Goal: Information Seeking & Learning: Learn about a topic

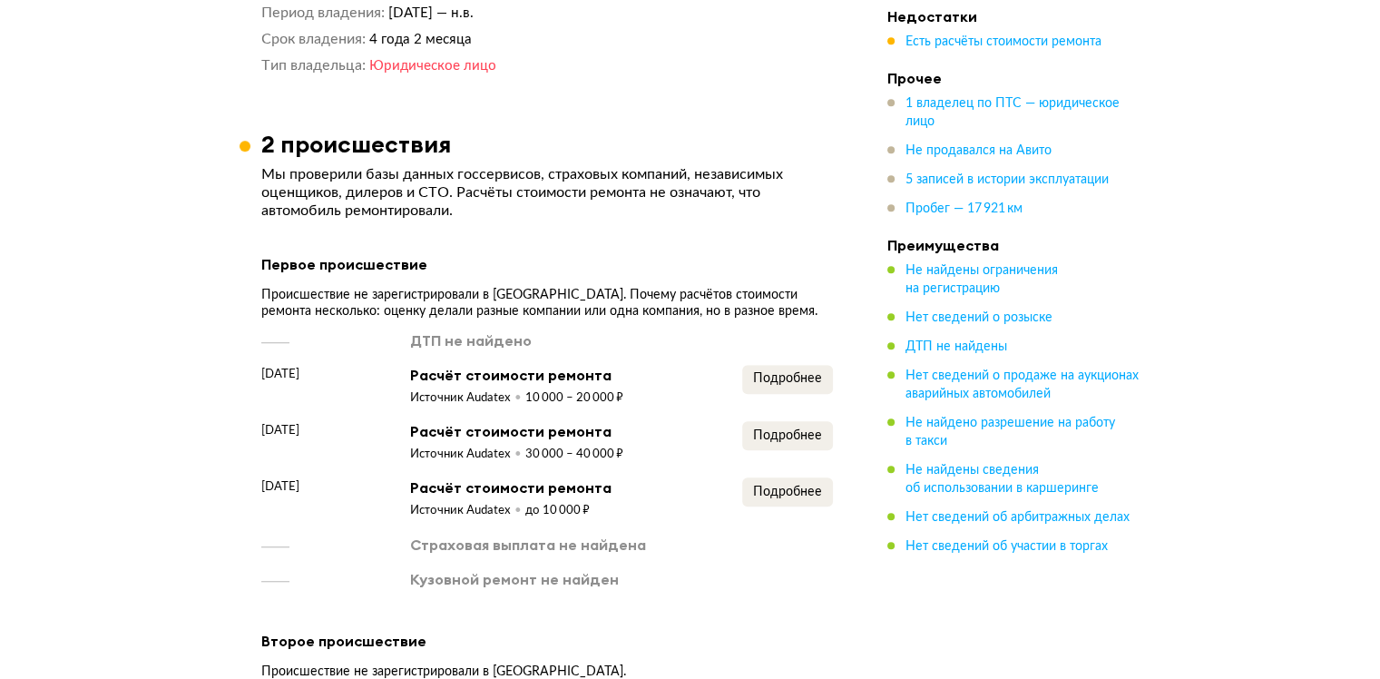
scroll to position [1361, 0]
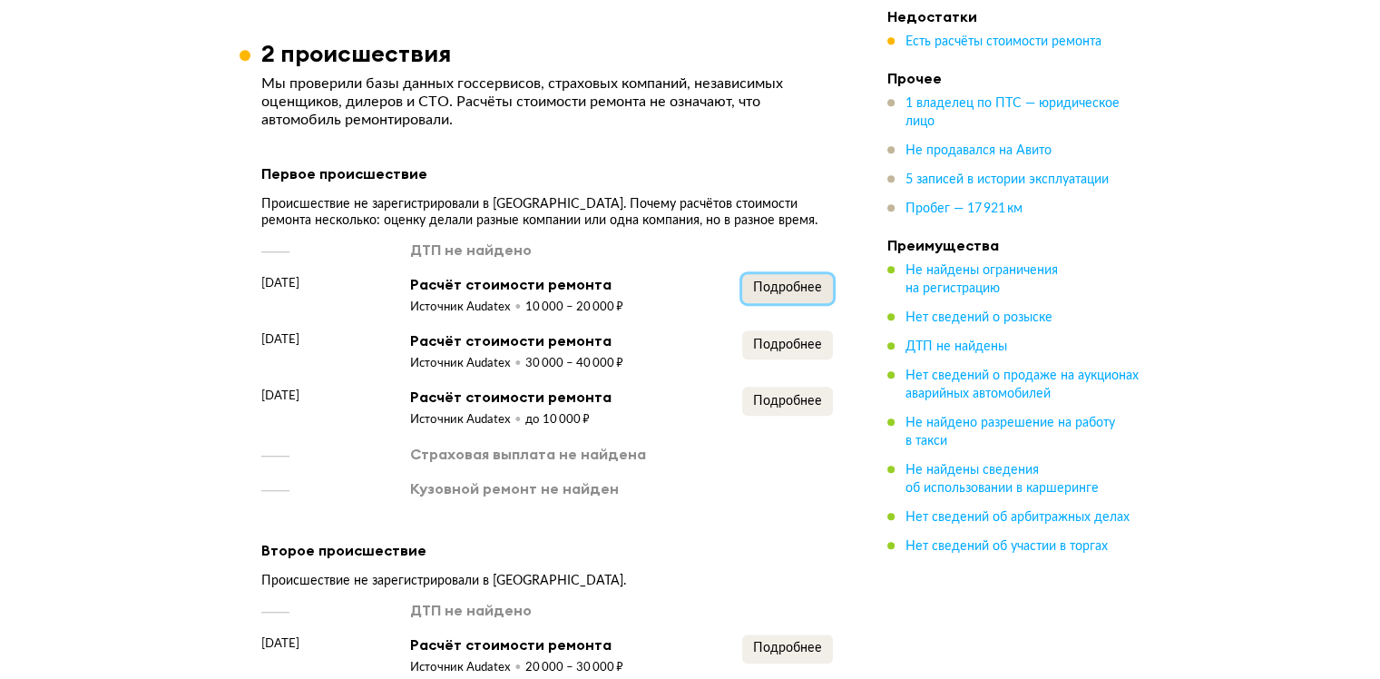
click at [786, 281] on span "Подробнее" at bounding box center [787, 287] width 69 height 13
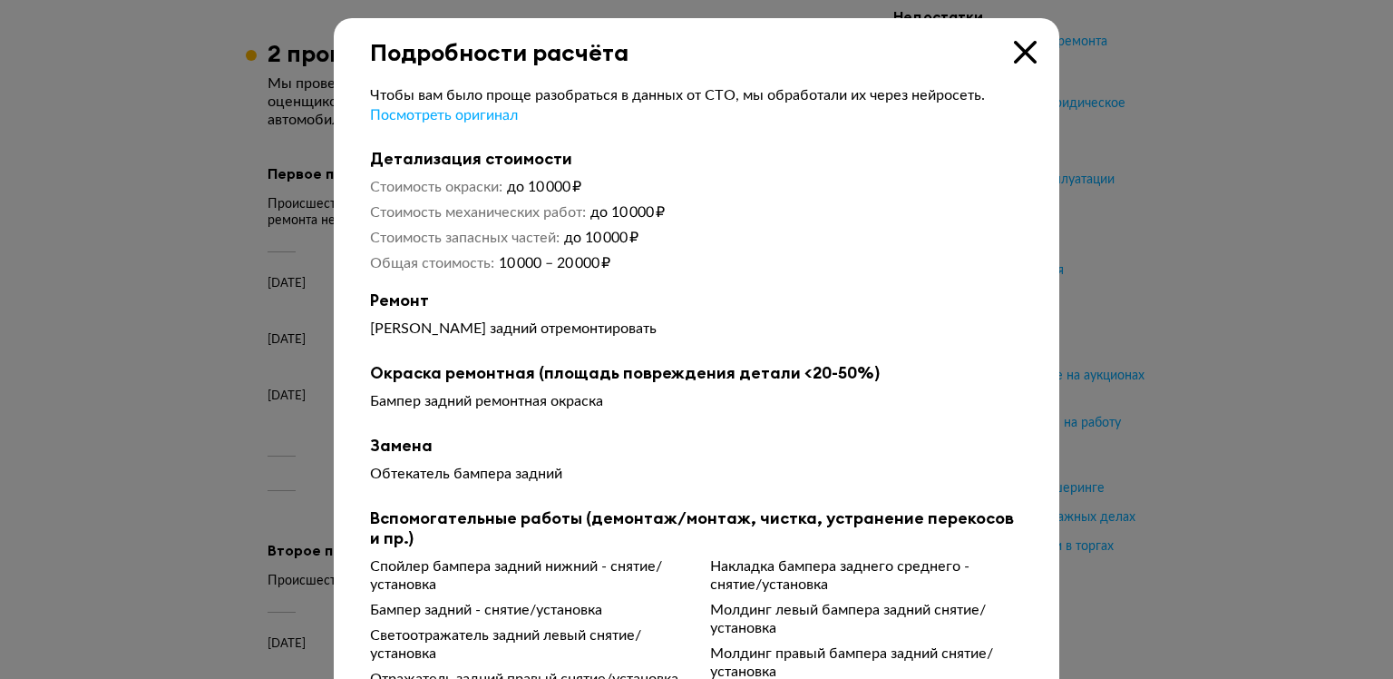
click at [1021, 60] on icon at bounding box center [1025, 52] width 23 height 23
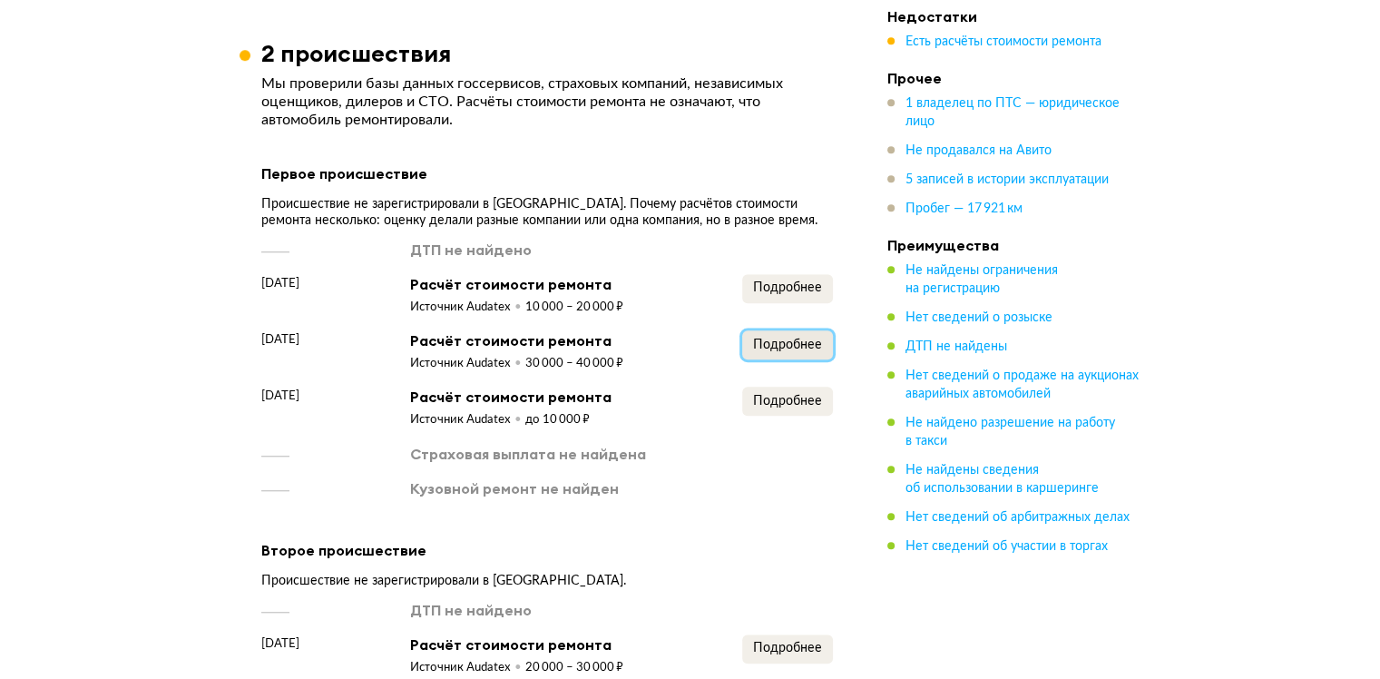
click at [799, 338] on span "Подробнее" at bounding box center [787, 344] width 69 height 13
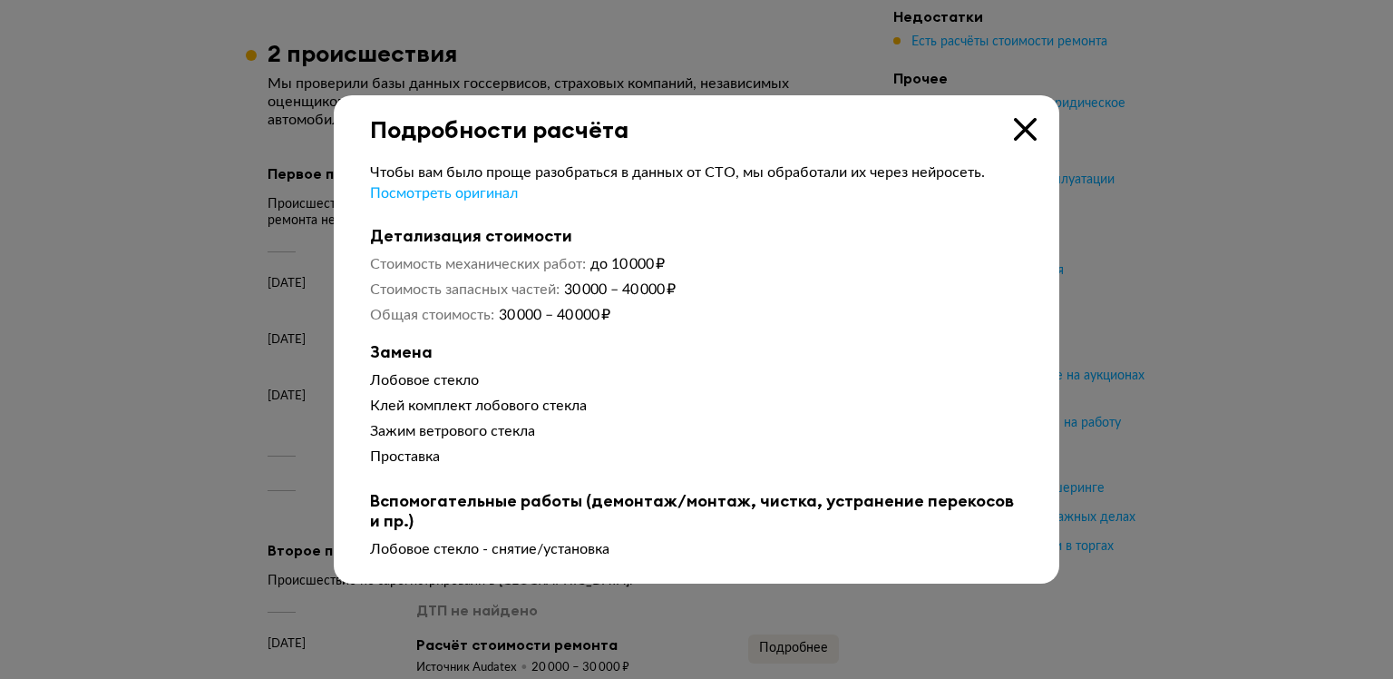
click at [1024, 129] on icon at bounding box center [1025, 129] width 23 height 23
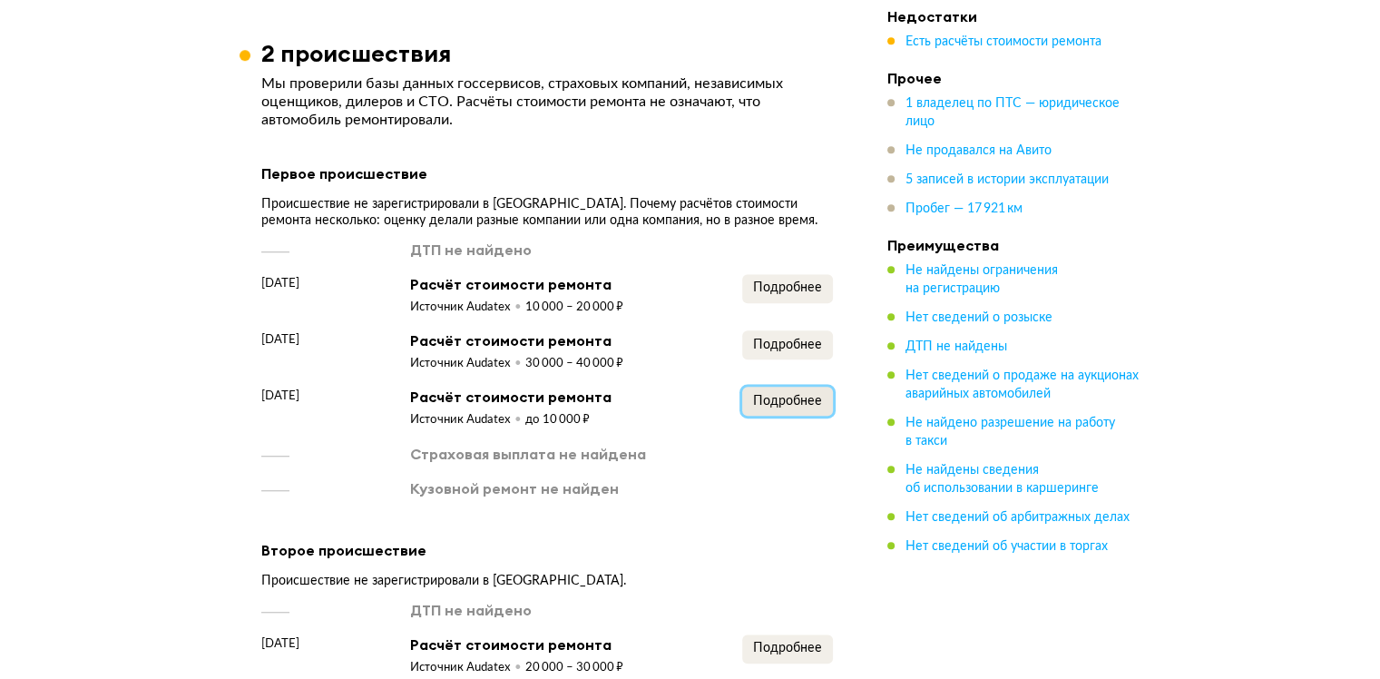
click at [805, 395] on span "Подробнее" at bounding box center [787, 401] width 69 height 13
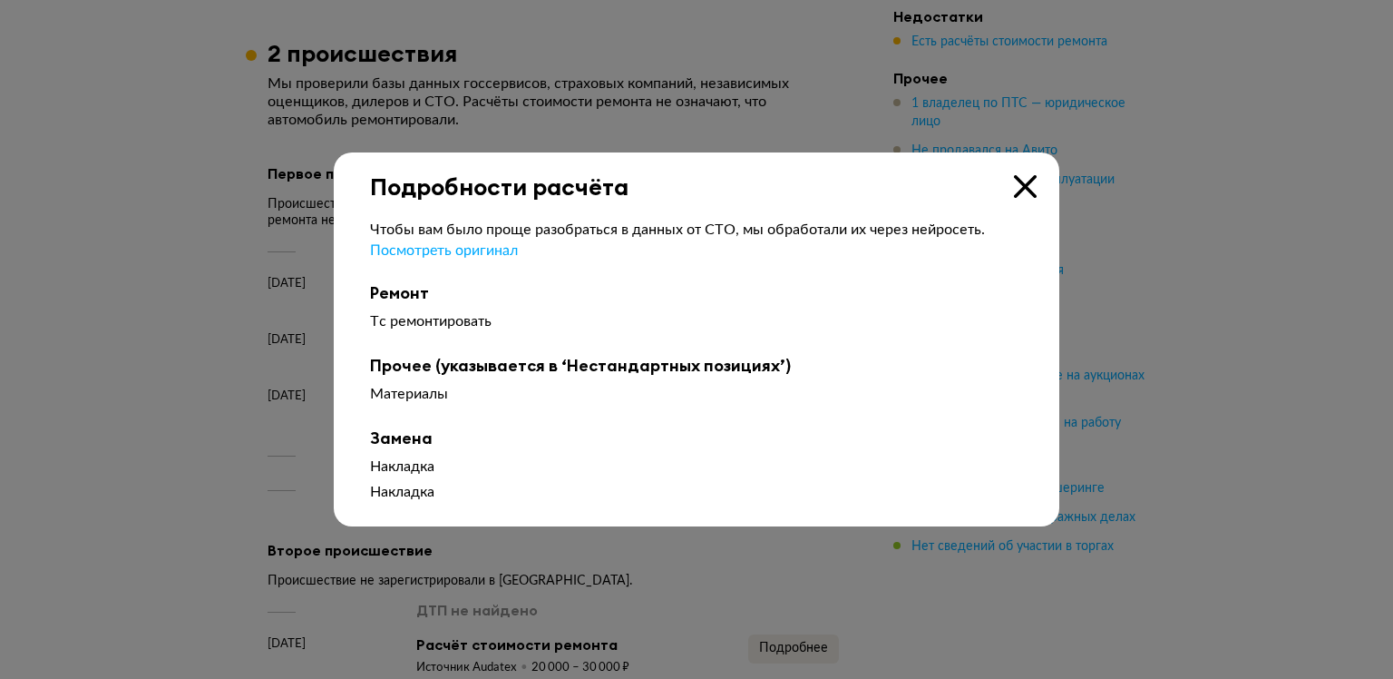
click at [1037, 182] on div "Подробности расчёта" at bounding box center [697, 176] width 726 height 48
click at [1022, 187] on icon at bounding box center [1025, 186] width 23 height 23
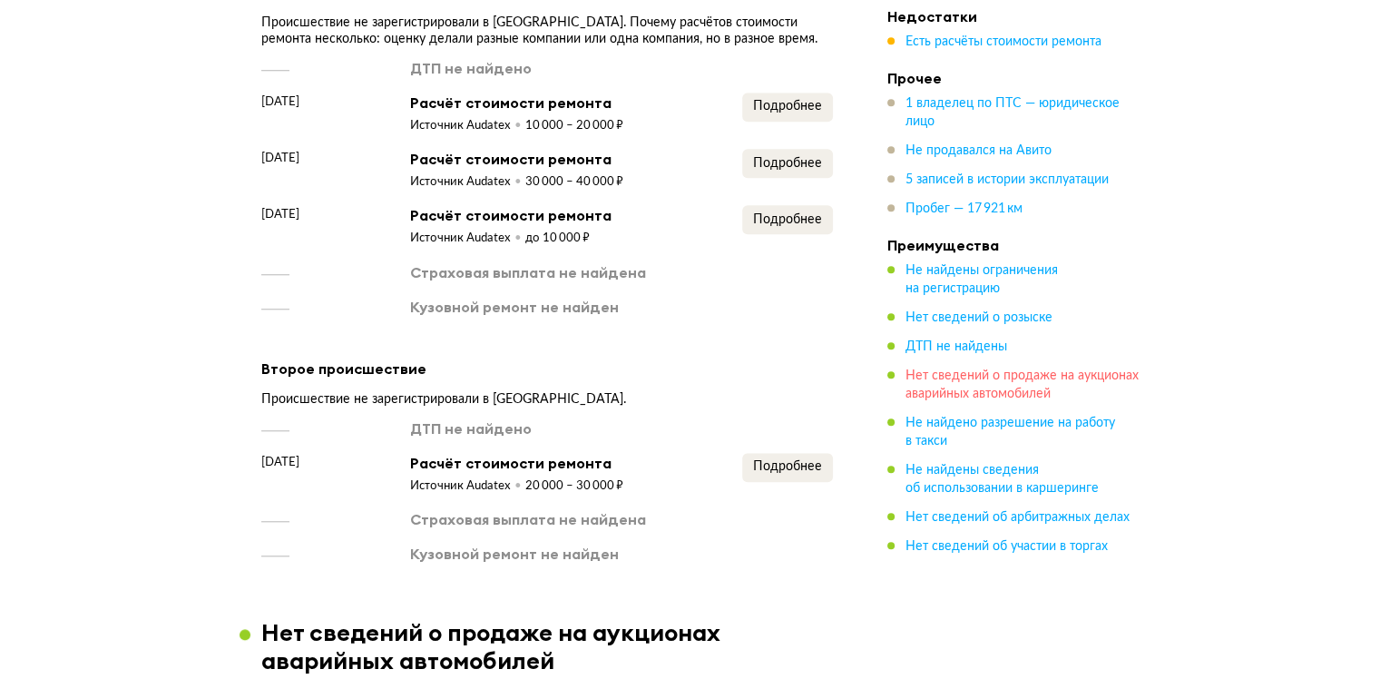
scroll to position [1633, 0]
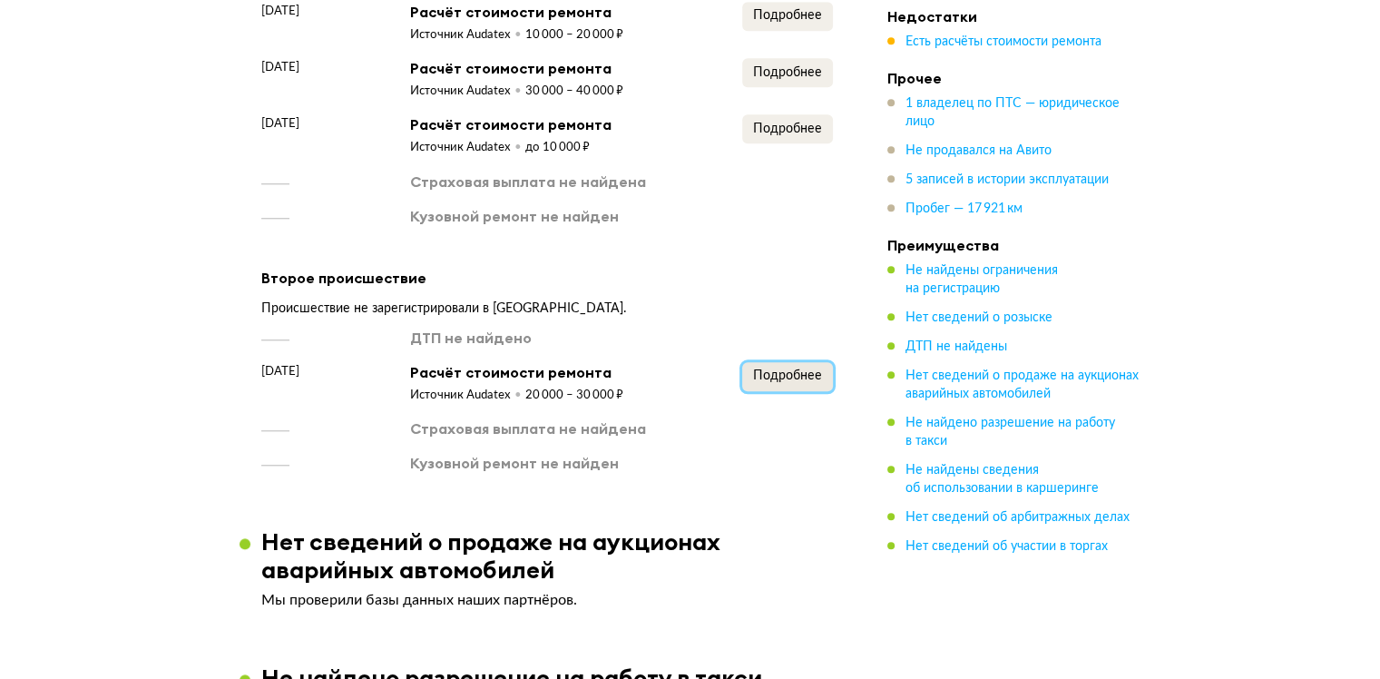
click at [797, 369] on span "Подробнее" at bounding box center [787, 375] width 69 height 13
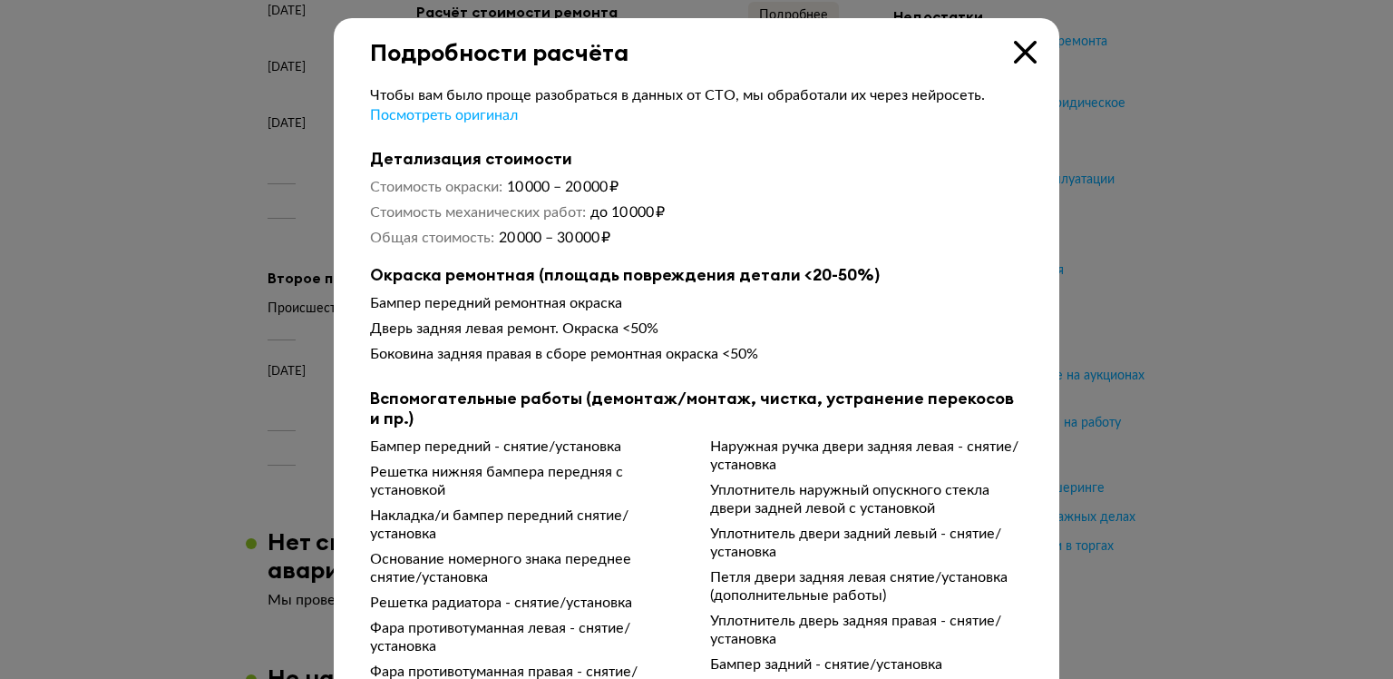
click at [1019, 54] on icon at bounding box center [1025, 52] width 23 height 23
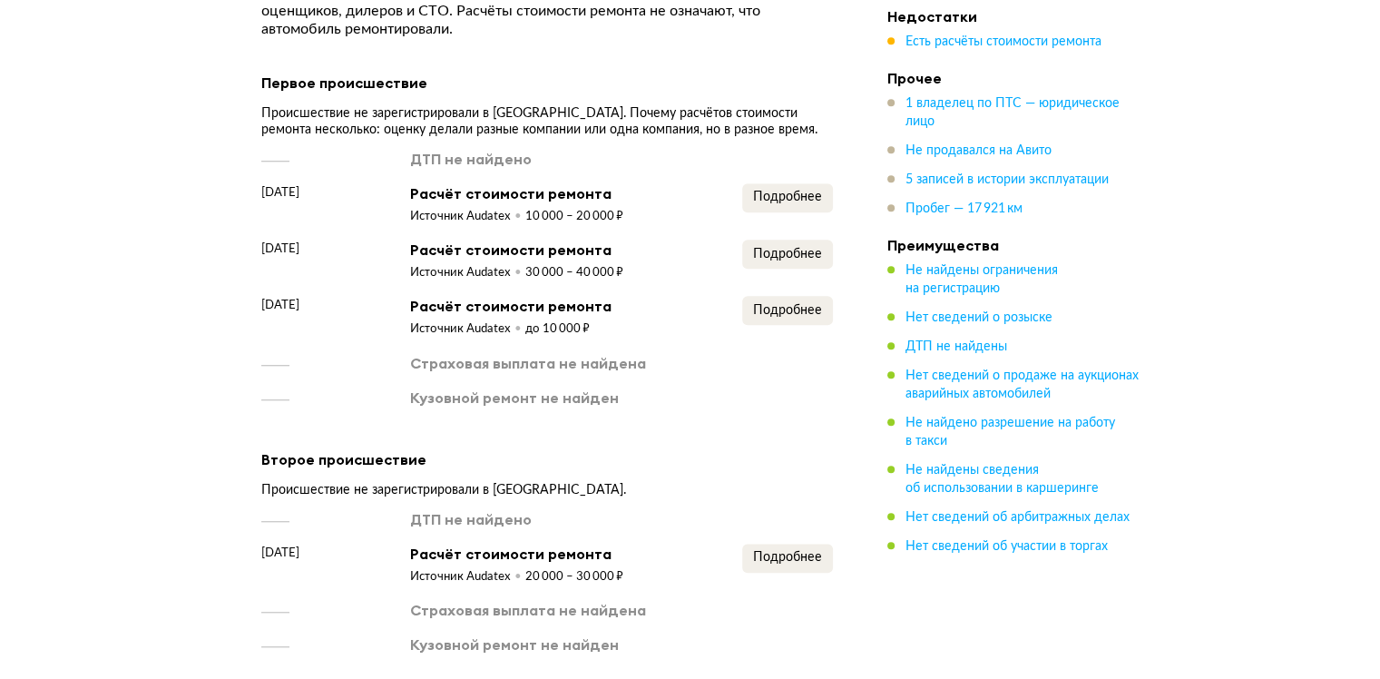
scroll to position [1361, 0]
